Goal: Task Accomplishment & Management: Use online tool/utility

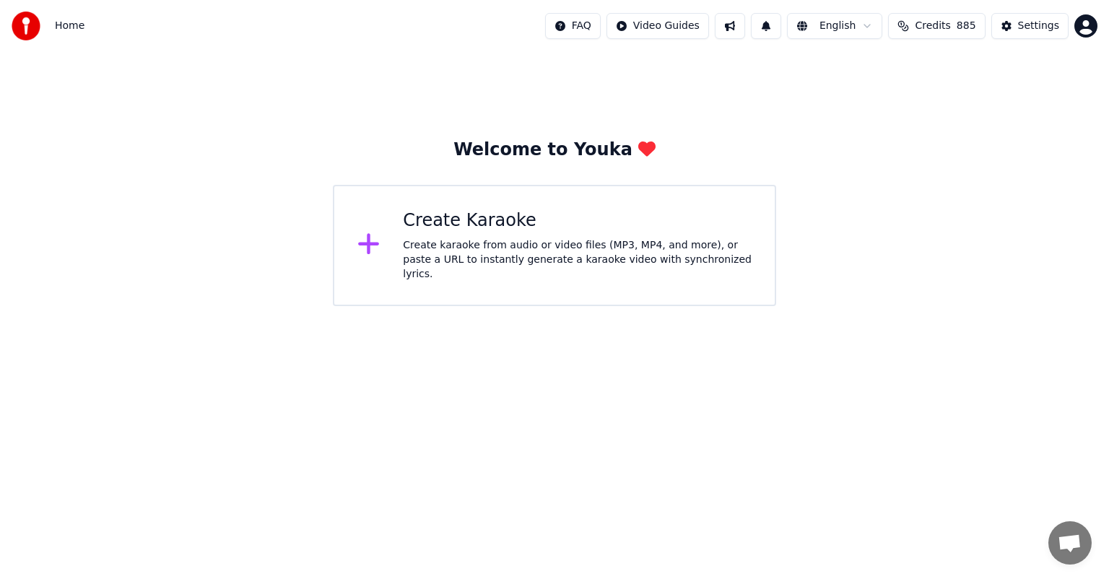
click at [525, 252] on div "Create karaoke from audio or video files (MP3, MP4, and more), or paste a URL t…" at bounding box center [577, 259] width 349 height 43
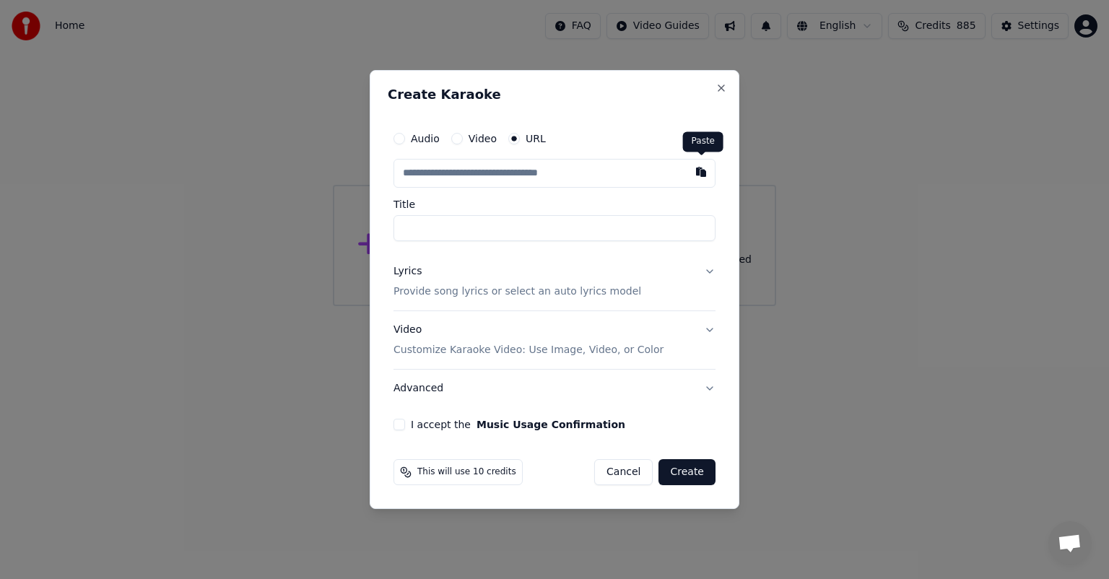
click at [704, 170] on button "button" at bounding box center [701, 172] width 29 height 26
type input "**********"
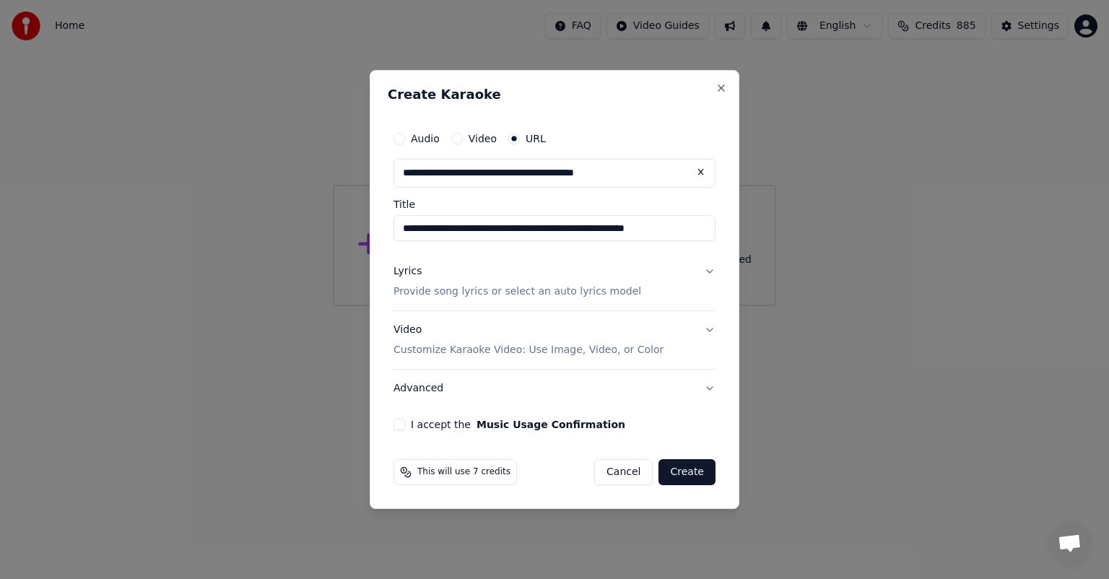
click at [401, 425] on button "I accept the Music Usage Confirmation" at bounding box center [400, 425] width 12 height 12
click at [683, 475] on button "Create" at bounding box center [687, 472] width 57 height 26
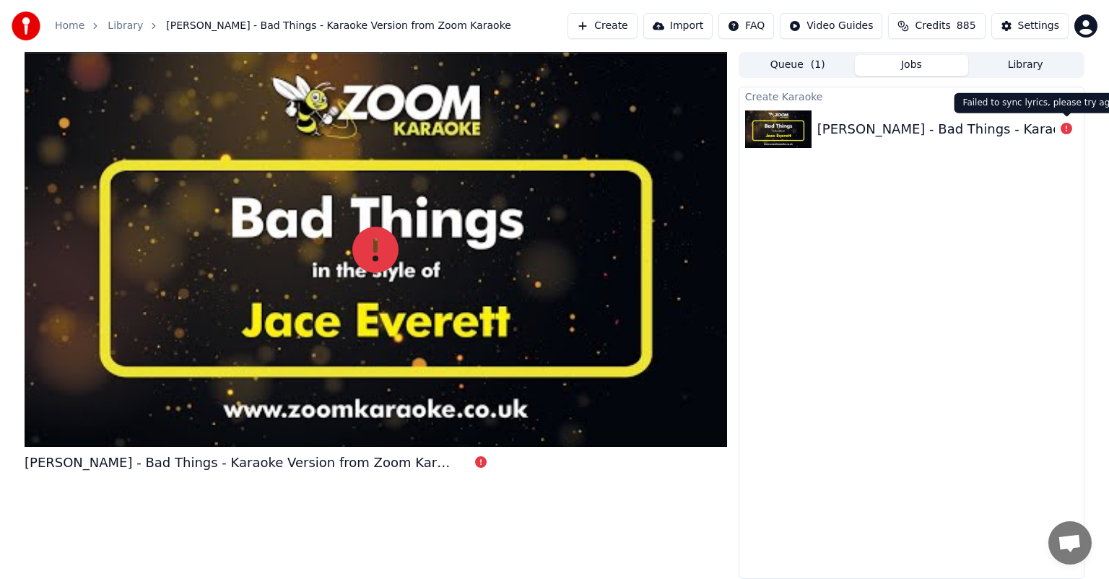
click at [1068, 130] on icon at bounding box center [1067, 129] width 12 height 12
click at [1058, 105] on div "Failed to sync lyrics, please try again Failed to sync lyrics, please try again" at bounding box center [1044, 103] width 178 height 20
click at [802, 131] on img at bounding box center [778, 130] width 66 height 38
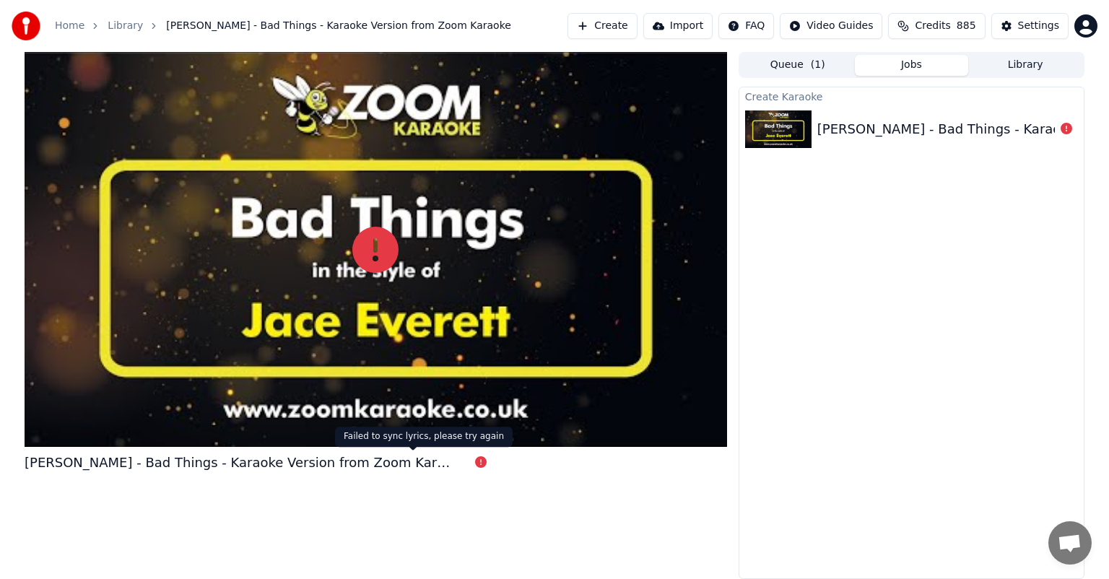
click at [475, 462] on icon at bounding box center [481, 462] width 12 height 12
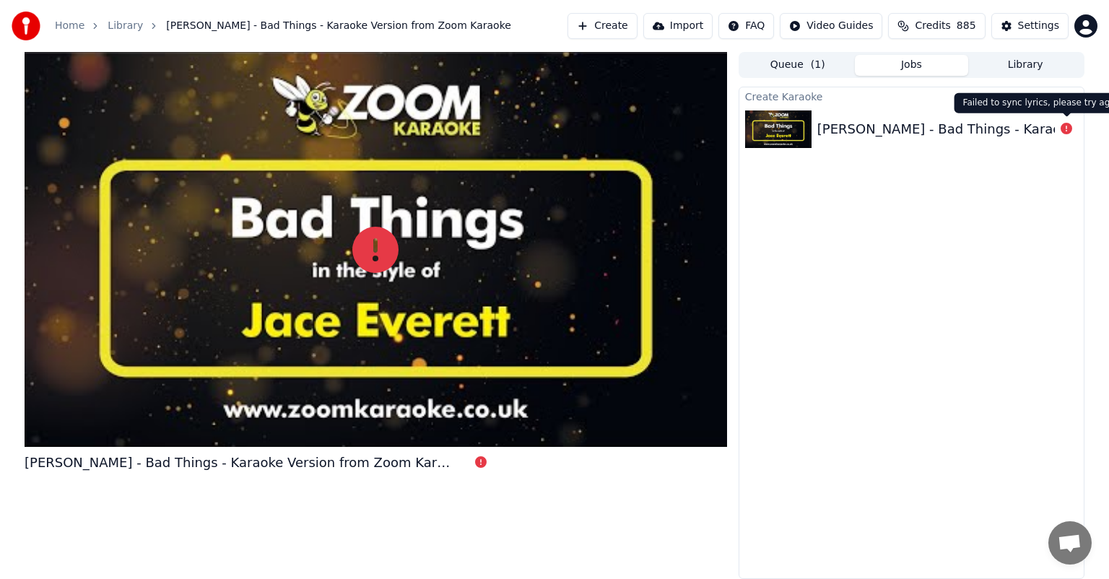
click at [1065, 129] on icon at bounding box center [1067, 129] width 12 height 12
click at [792, 126] on img at bounding box center [778, 130] width 66 height 38
click at [863, 125] on div "[PERSON_NAME] - Bad Things - Karaoke Version from Zoom Karaoke" at bounding box center [1039, 129] width 443 height 20
click at [967, 121] on div "[PERSON_NAME] - Bad Things - Karaoke Version from Zoom Karaoke" at bounding box center [1039, 129] width 443 height 20
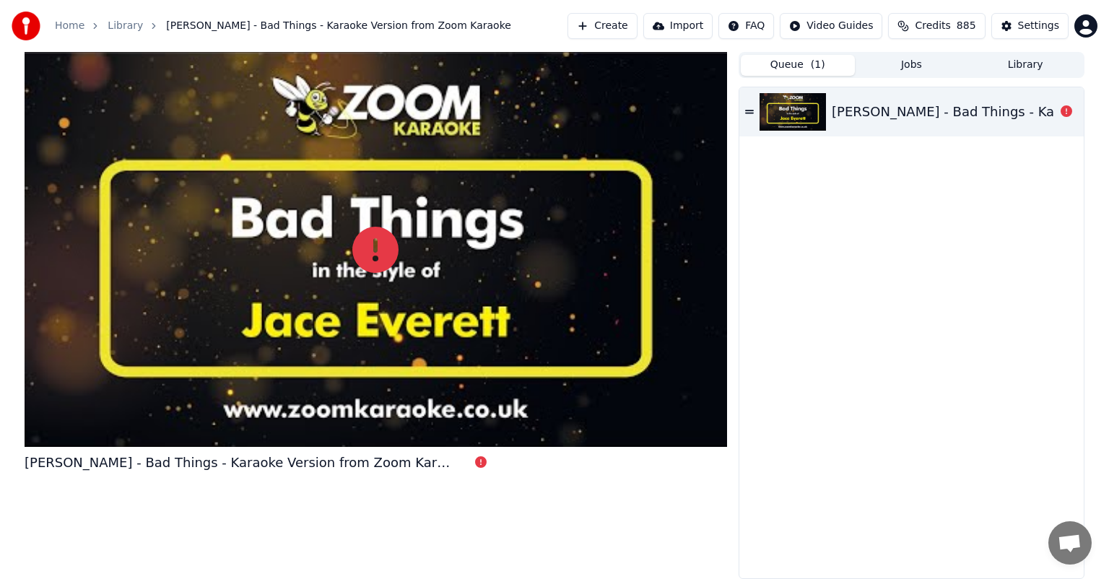
click at [791, 67] on button "Queue ( 1 )" at bounding box center [798, 65] width 114 height 21
click at [1066, 107] on icon at bounding box center [1067, 111] width 12 height 12
click at [1066, 113] on icon at bounding box center [1067, 111] width 12 height 12
click at [1013, 118] on div "[PERSON_NAME] - Bad Things - Karaoke Version from Zoom Karaoke" at bounding box center [1053, 112] width 443 height 20
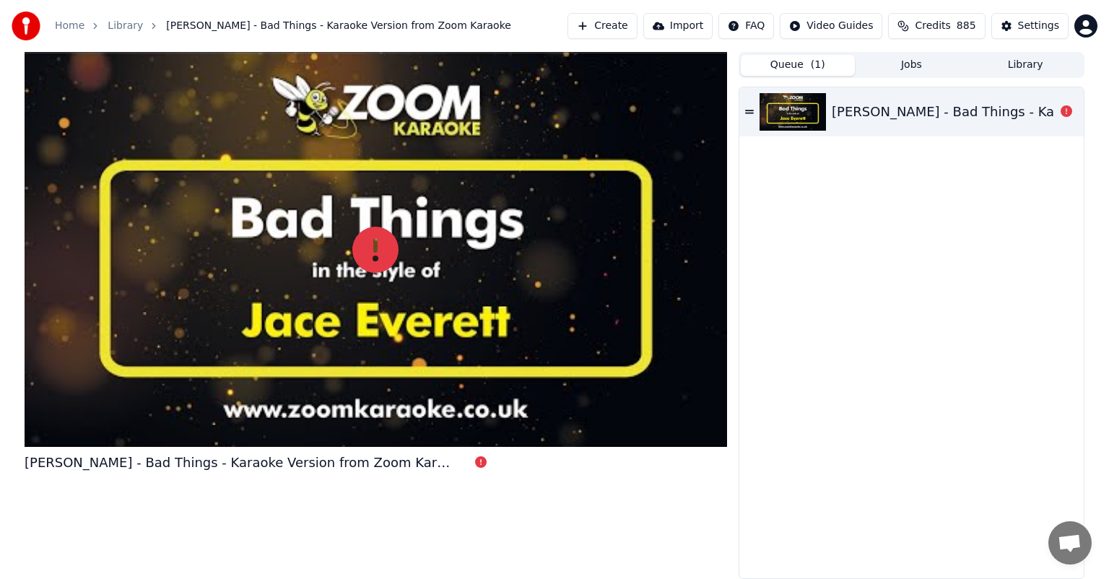
click at [861, 110] on div "[PERSON_NAME] - Bad Things - Karaoke Version from Zoom Karaoke" at bounding box center [1053, 112] width 443 height 20
click at [800, 109] on img at bounding box center [793, 112] width 66 height 38
click at [792, 67] on button "Queue ( 1 )" at bounding box center [798, 65] width 114 height 21
click at [818, 61] on span "( 1 )" at bounding box center [818, 65] width 14 height 14
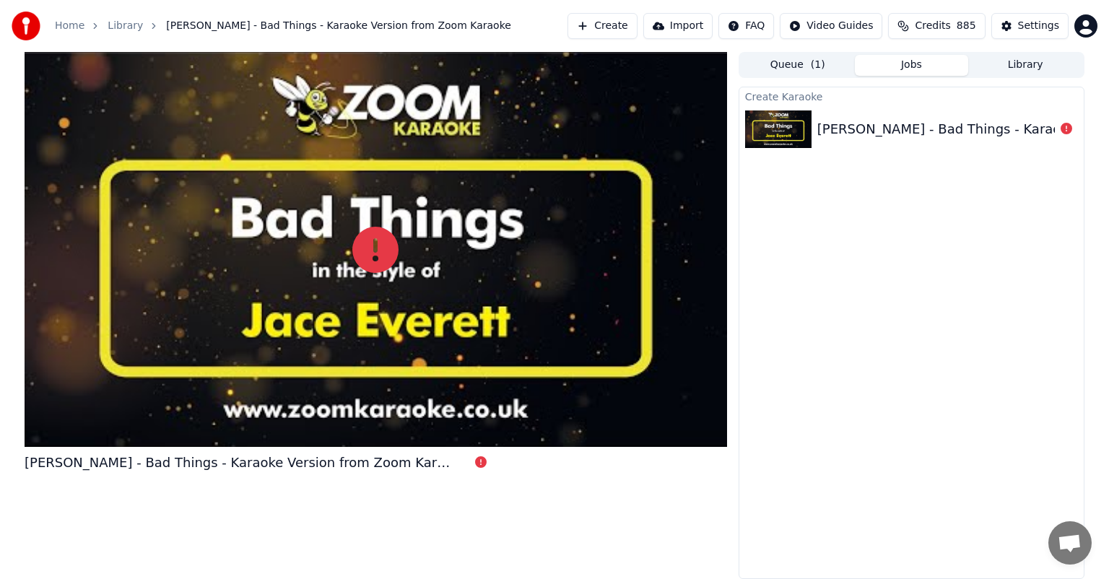
click at [912, 66] on button "Jobs" at bounding box center [912, 65] width 114 height 21
click at [974, 121] on div "[PERSON_NAME] - Bad Things - Karaoke Version from Zoom Karaoke" at bounding box center [1039, 129] width 443 height 20
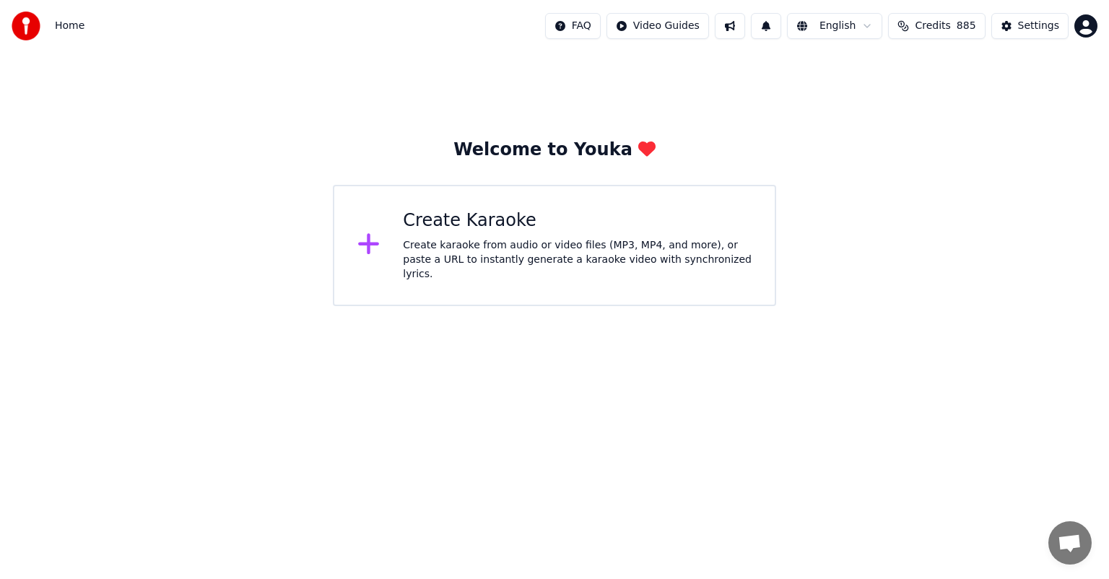
click at [476, 232] on div "Create Karaoke" at bounding box center [577, 220] width 349 height 23
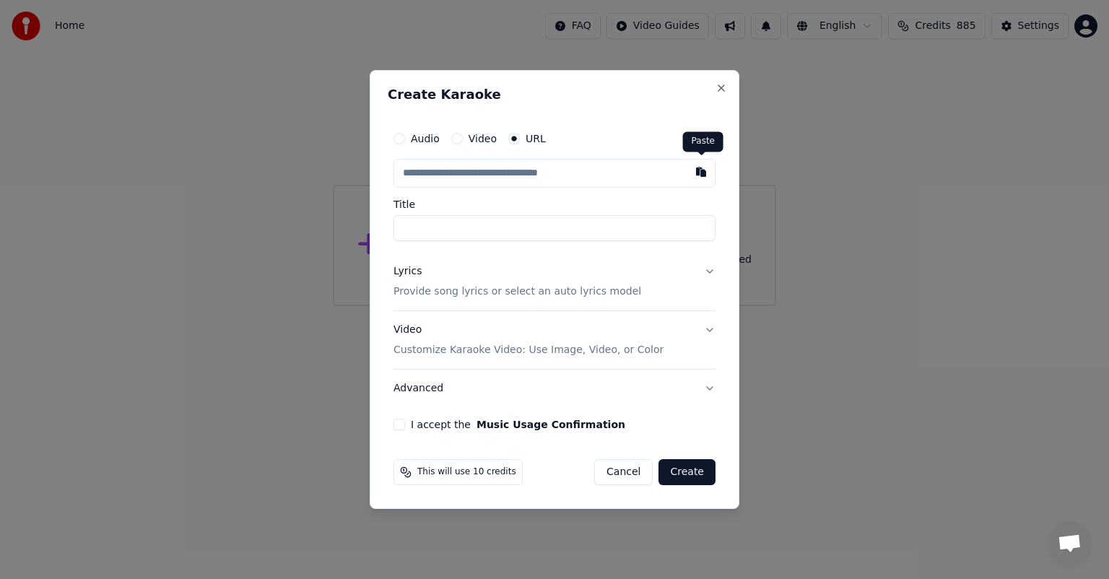
click at [701, 173] on button "button" at bounding box center [701, 172] width 29 height 26
type input "**********"
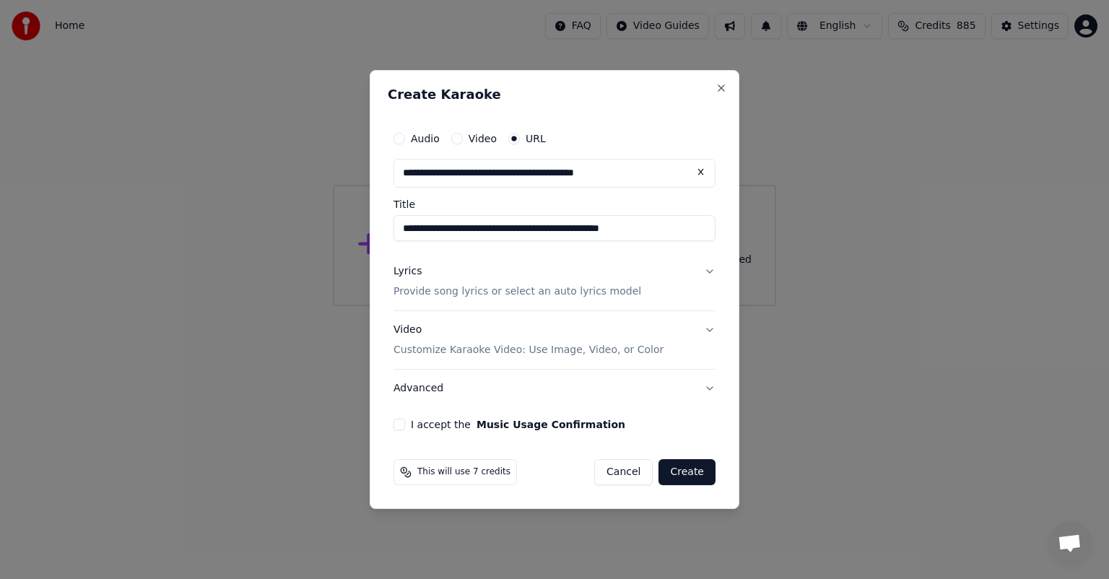
click at [404, 422] on button "I accept the Music Usage Confirmation" at bounding box center [400, 425] width 12 height 12
click at [683, 472] on button "Create" at bounding box center [687, 472] width 57 height 26
